Goal: Task Accomplishment & Management: Complete application form

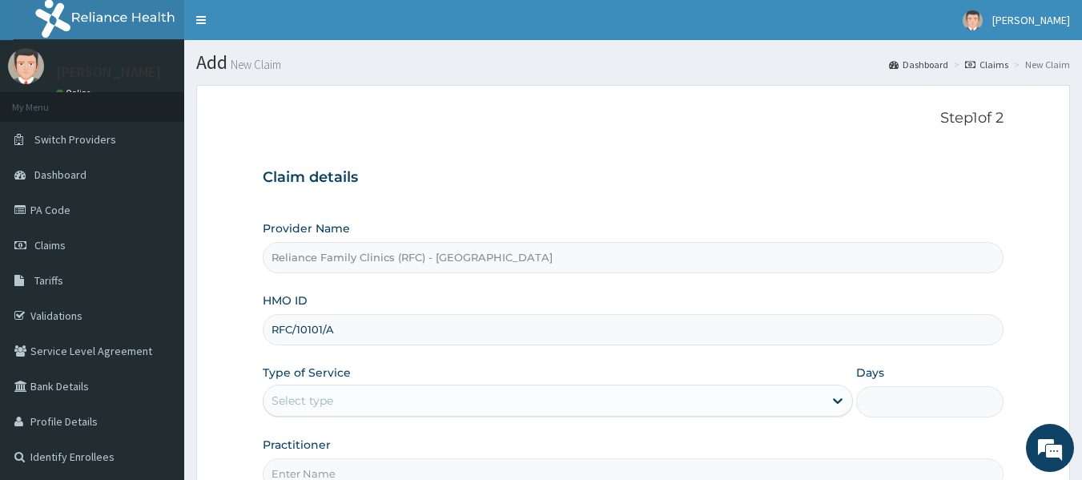
type input "RFC/10101/A"
click at [330, 404] on div "Select type" at bounding box center [303, 401] width 62 height 16
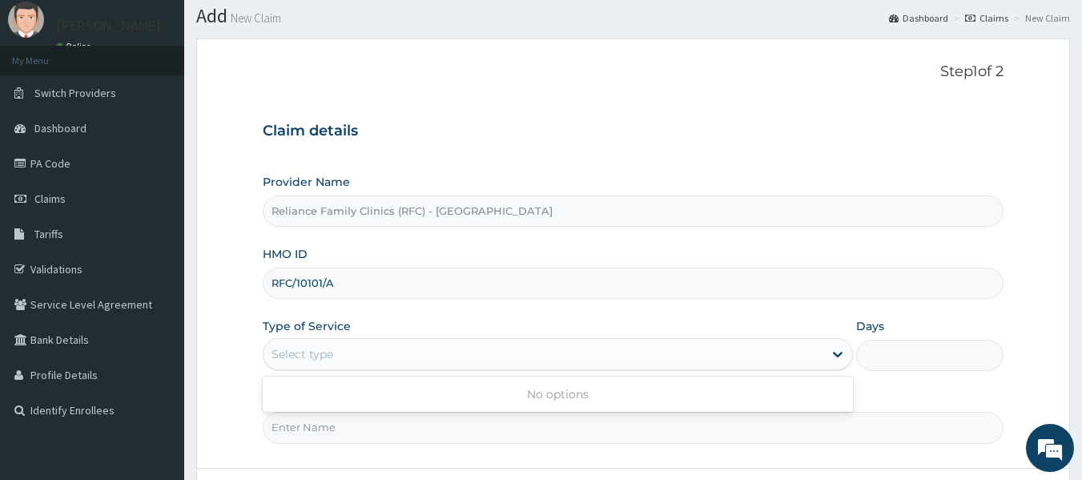
scroll to position [47, 0]
click at [361, 353] on div "Select type" at bounding box center [544, 354] width 560 height 26
click at [379, 357] on div "Select type" at bounding box center [544, 354] width 560 height 26
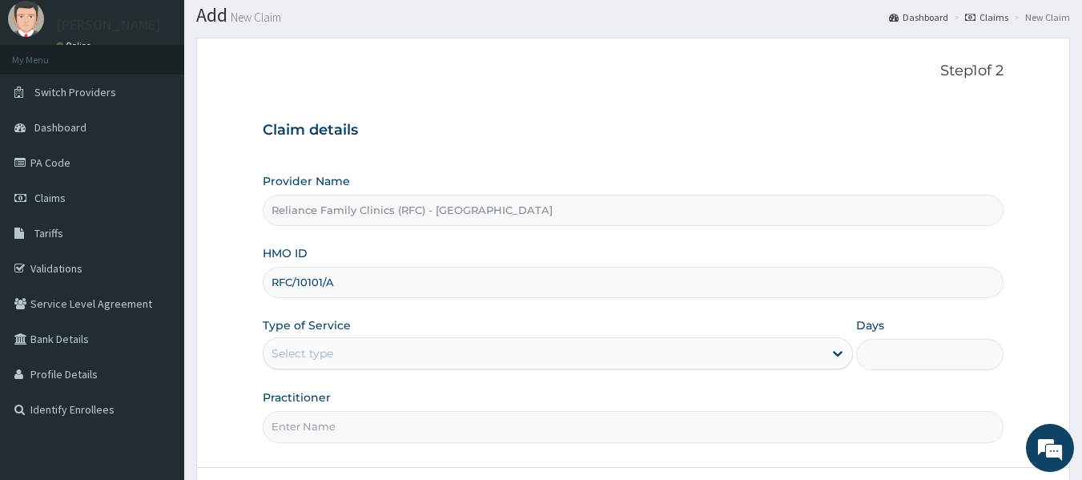
click at [379, 357] on div "Select type" at bounding box center [544, 354] width 560 height 26
click at [310, 354] on div "Select type" at bounding box center [303, 353] width 62 height 16
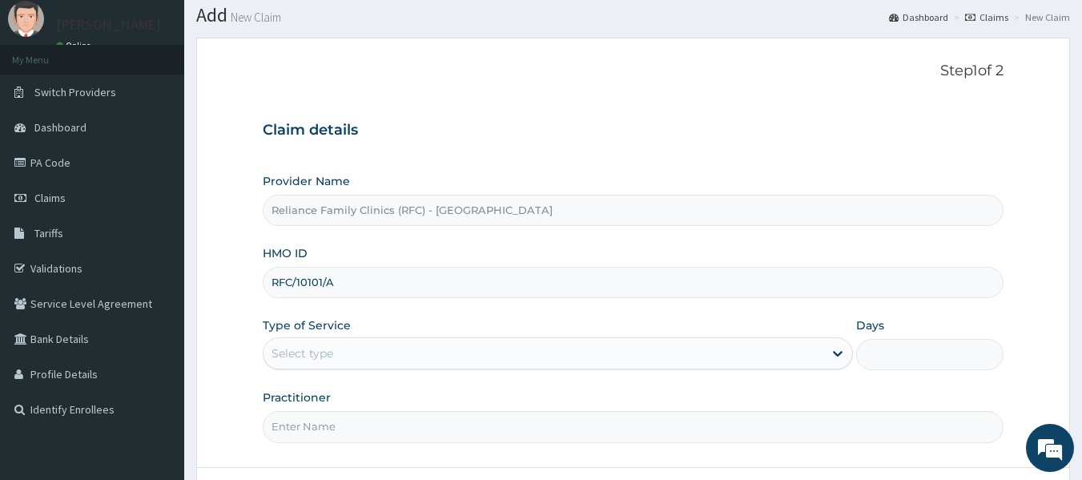
click at [311, 418] on input "Practitioner" at bounding box center [634, 426] width 742 height 31
type input "locum"
click at [322, 349] on div "Select type" at bounding box center [303, 353] width 62 height 16
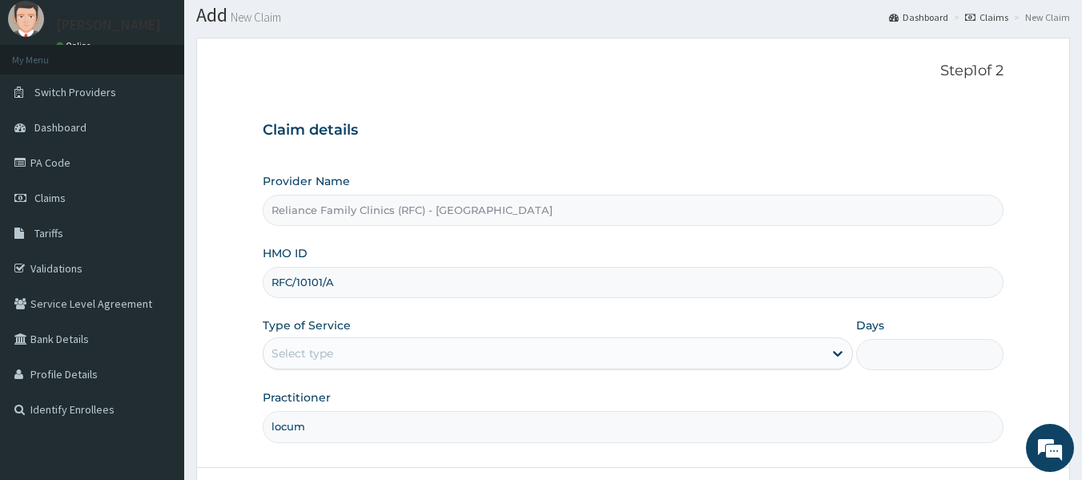
click at [322, 349] on div "Select type" at bounding box center [303, 353] width 62 height 16
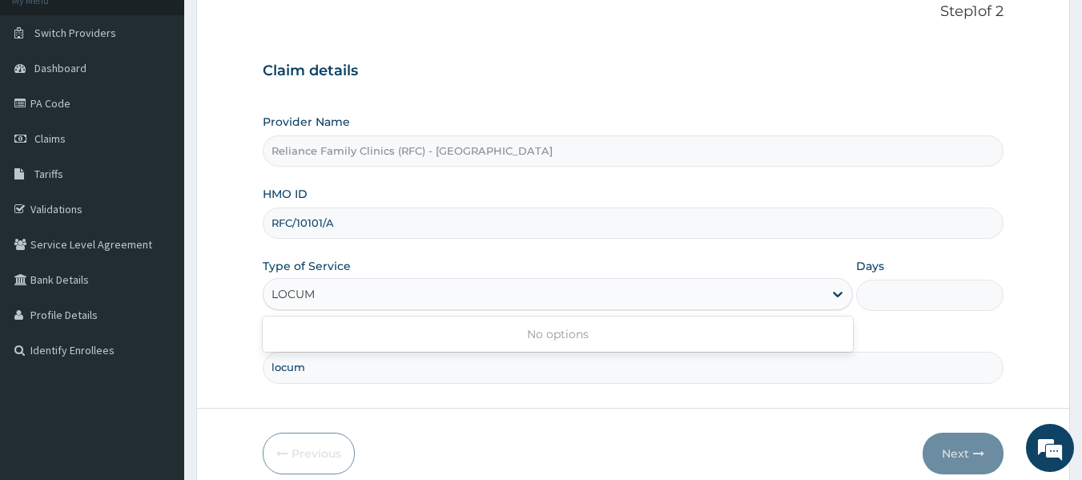
scroll to position [179, 0]
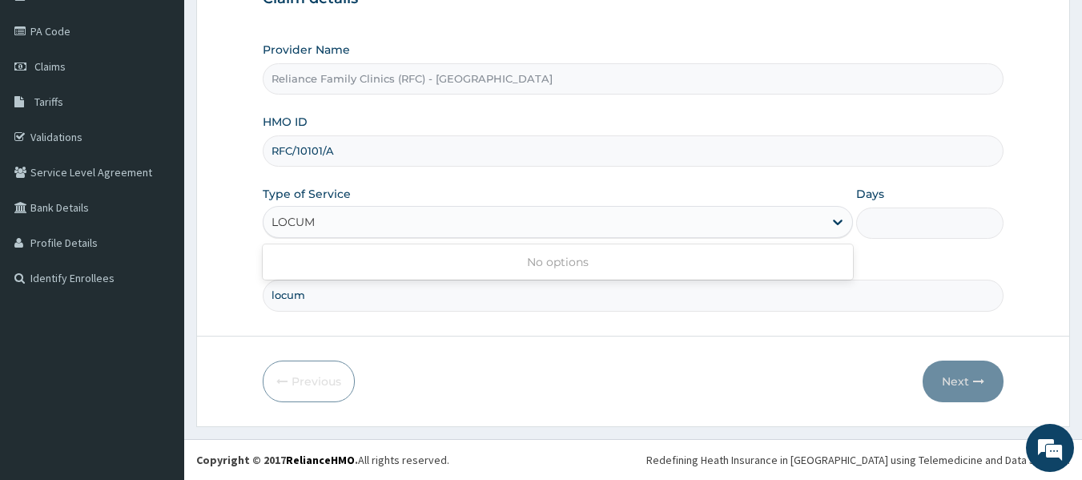
type input "LOCUM"
click at [304, 224] on div "Select type" at bounding box center [303, 222] width 62 height 16
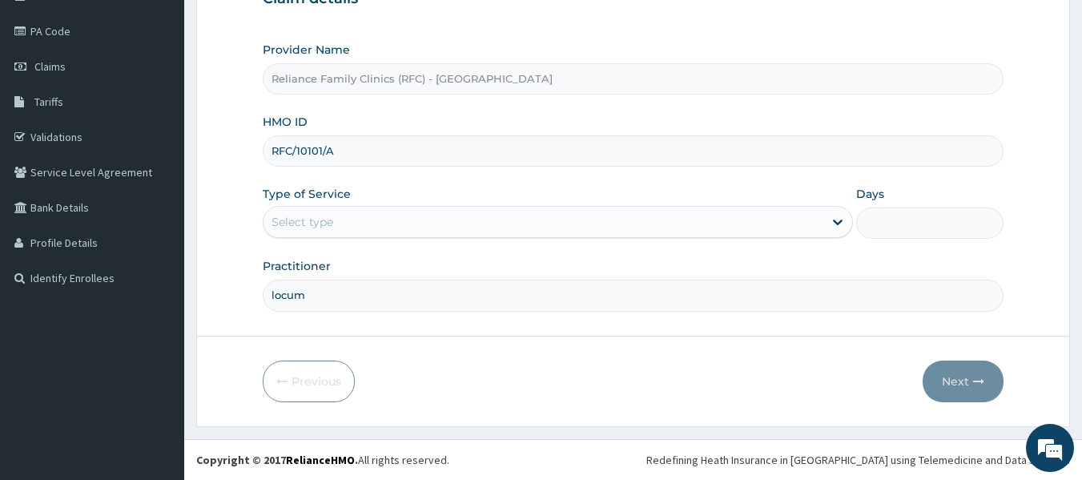
click at [304, 224] on div "Select type" at bounding box center [303, 222] width 62 height 16
click at [831, 217] on icon at bounding box center [838, 222] width 16 height 16
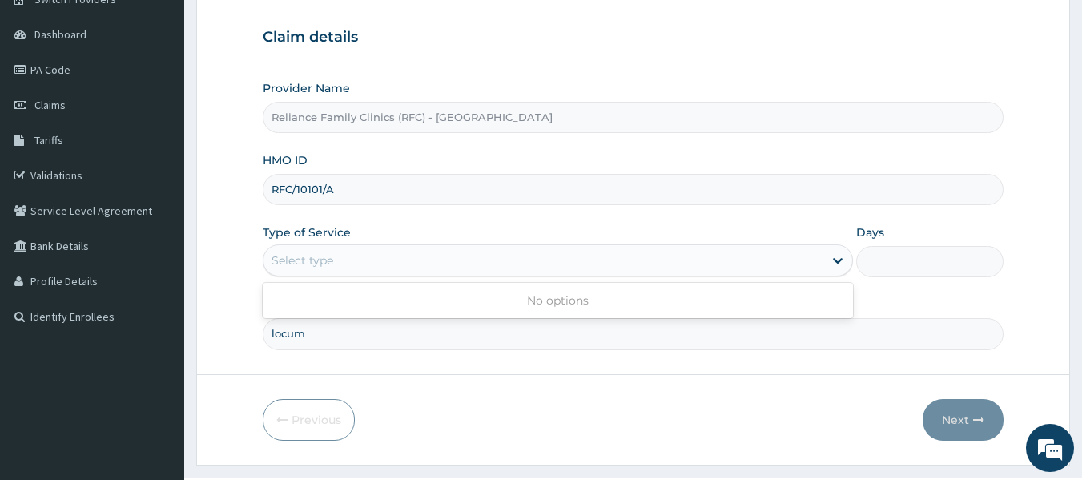
scroll to position [138, 0]
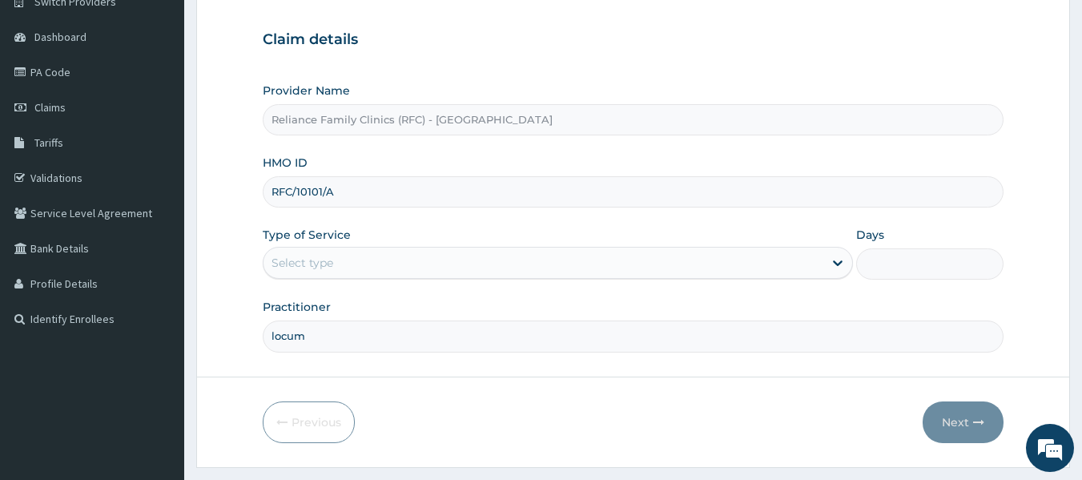
click at [379, 251] on div "Select type" at bounding box center [544, 263] width 560 height 26
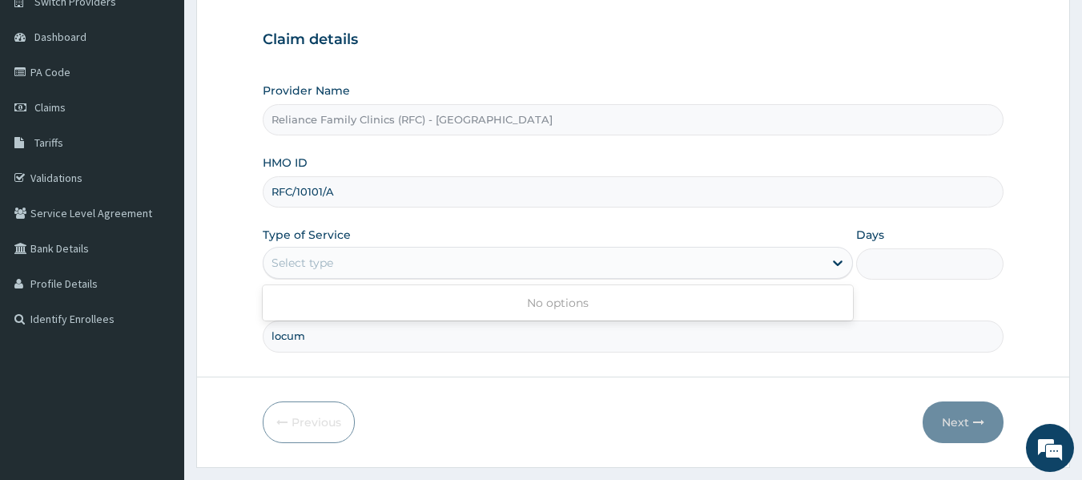
click at [379, 251] on div "Select type" at bounding box center [544, 263] width 560 height 26
click at [377, 252] on div "Select type" at bounding box center [544, 263] width 560 height 26
click at [376, 252] on div "Select type" at bounding box center [544, 263] width 560 height 26
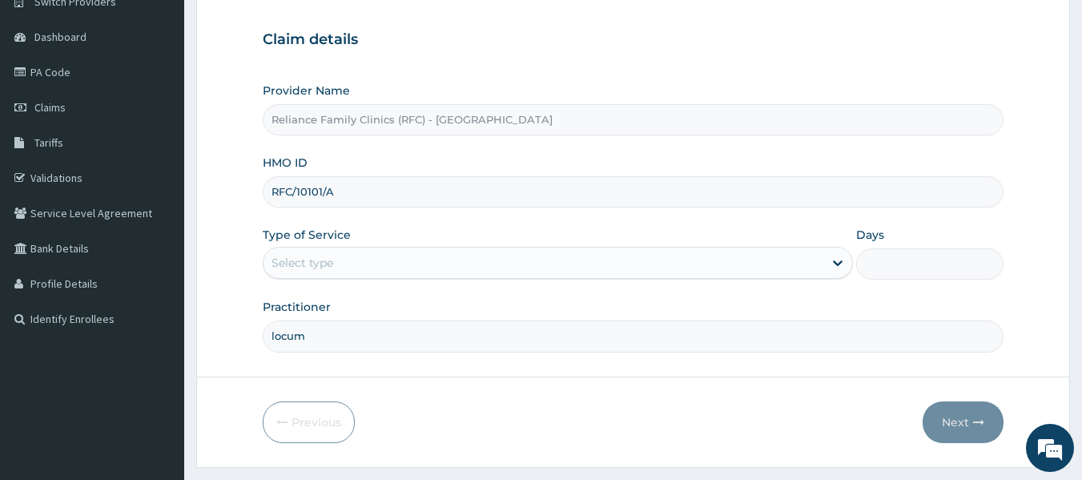
click at [376, 252] on div "Select type" at bounding box center [544, 263] width 560 height 26
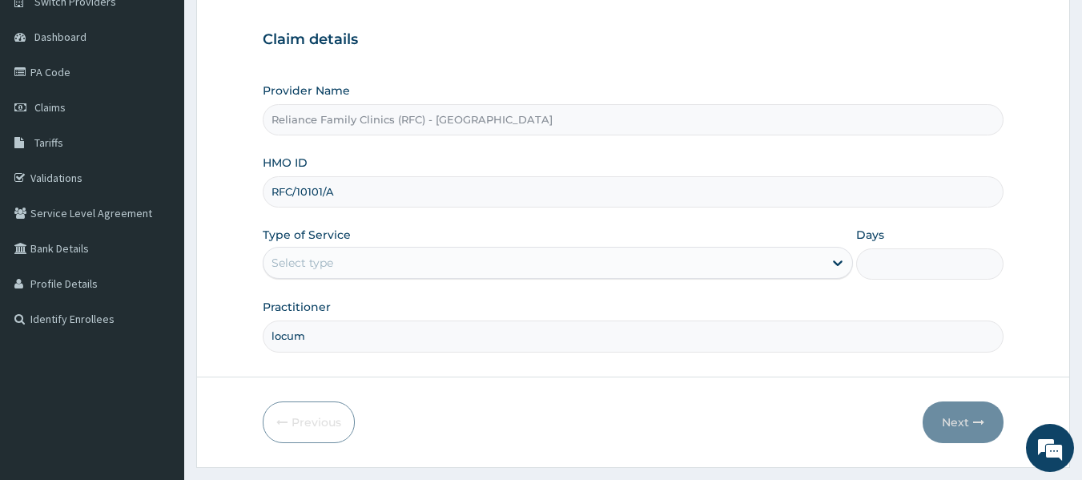
click at [376, 252] on div "Select type" at bounding box center [544, 263] width 560 height 26
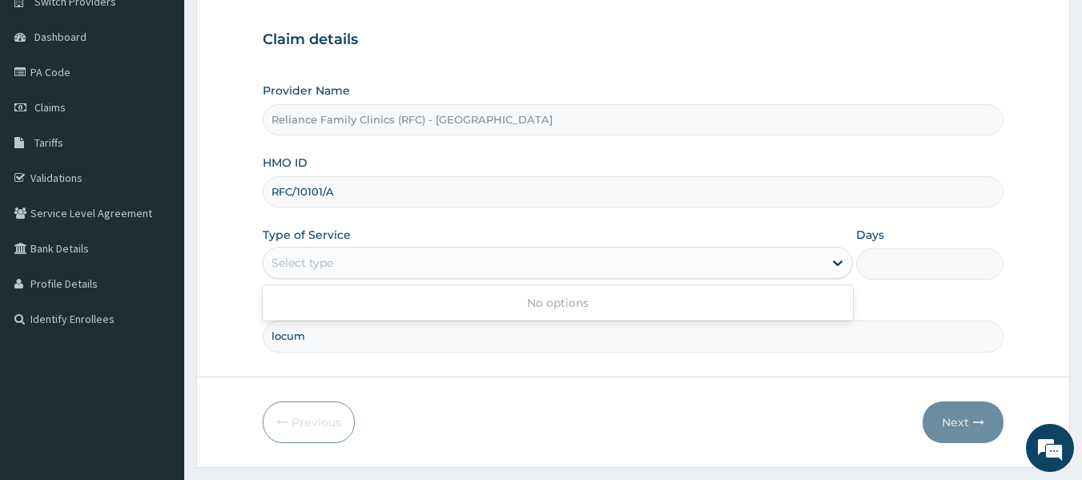
click at [376, 252] on div "Select type" at bounding box center [544, 263] width 560 height 26
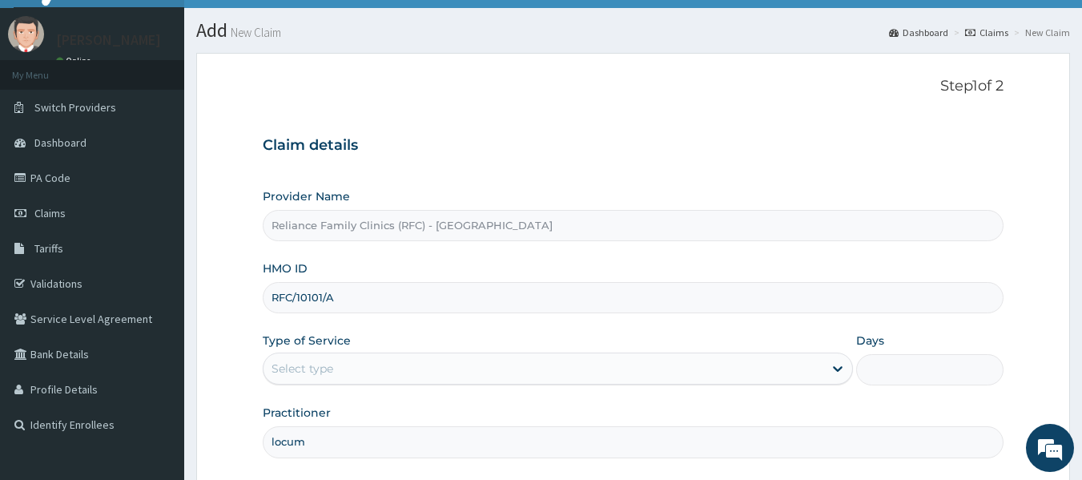
scroll to position [38, 0]
